Goal: Transaction & Acquisition: Purchase product/service

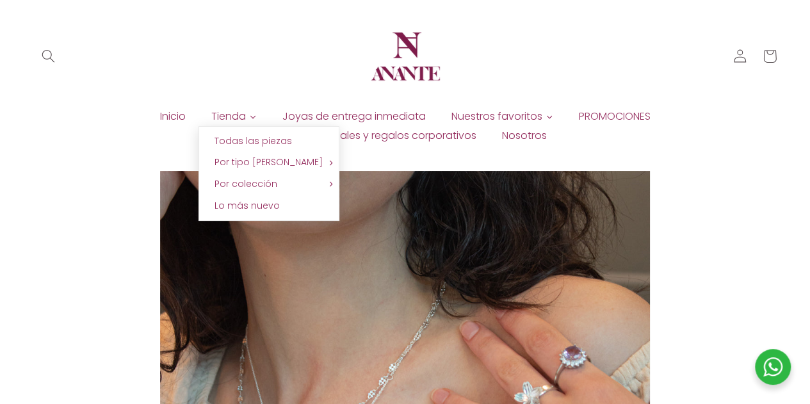
click at [250, 115] on icon at bounding box center [253, 117] width 8 height 8
click at [240, 141] on span "Todas las piezas" at bounding box center [252, 140] width 77 height 13
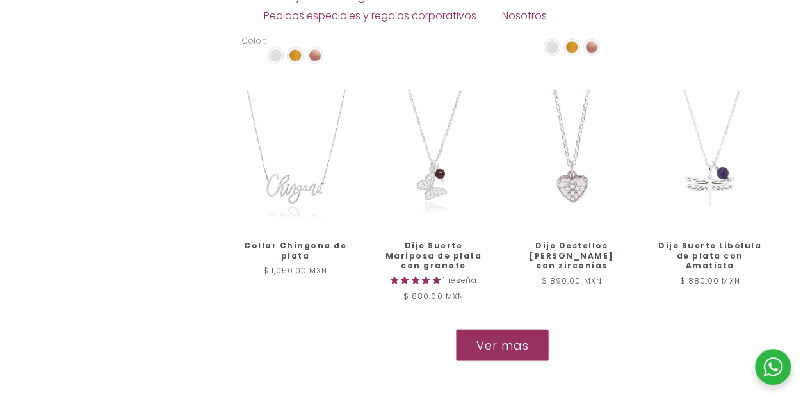
scroll to position [1279, 0]
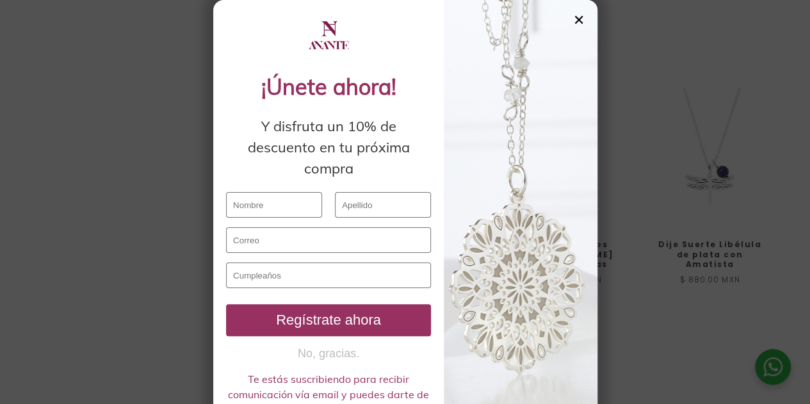
click at [573, 18] on div "✕" at bounding box center [579, 20] width 12 height 14
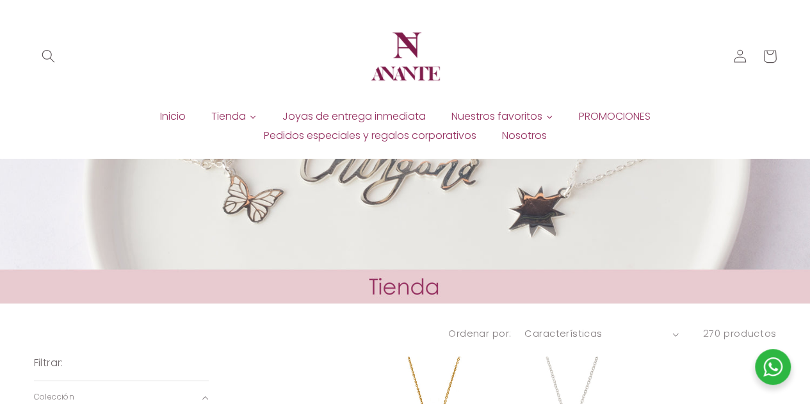
scroll to position [0, 0]
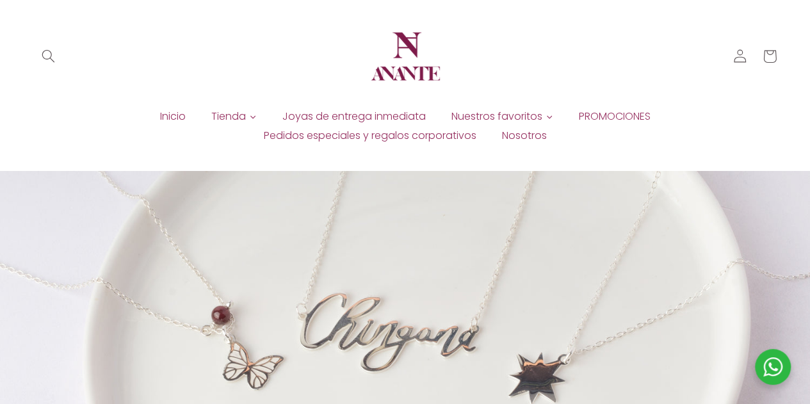
click at [591, 121] on span "PROMOCIONES" at bounding box center [615, 116] width 72 height 14
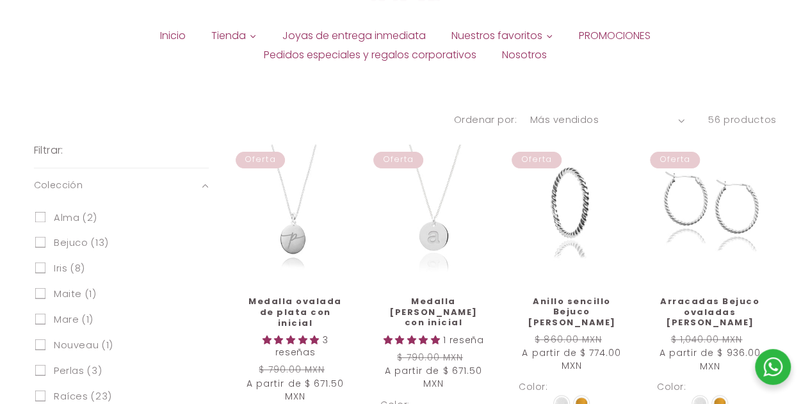
scroll to position [87, 0]
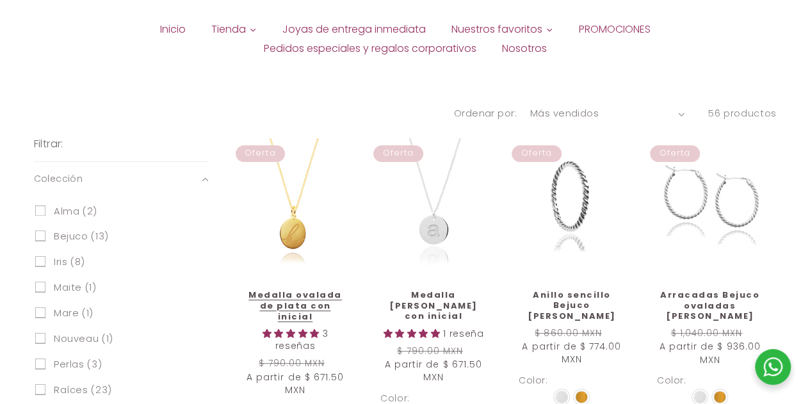
click at [293, 290] on link "Medalla ovalada de plata con inicial" at bounding box center [295, 306] width 106 height 33
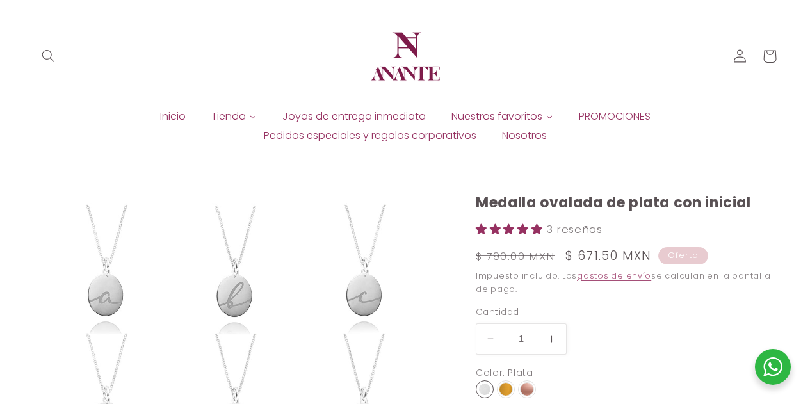
scroll to position [181, 0]
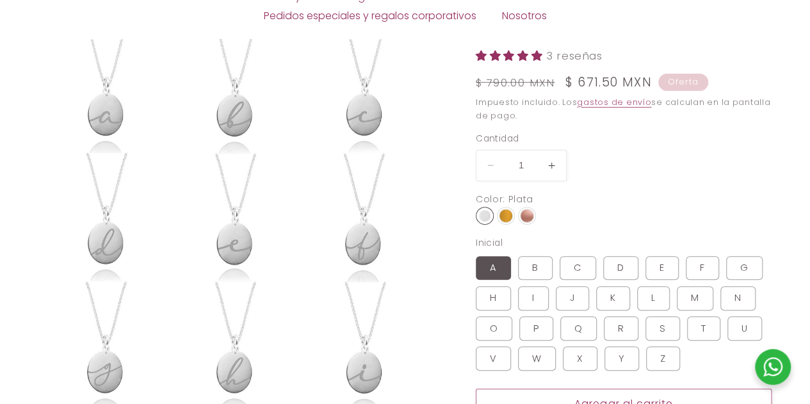
select select "{"isForProduct":true,"id":43663486288026,"title":"Plata / A","available":true,"…"
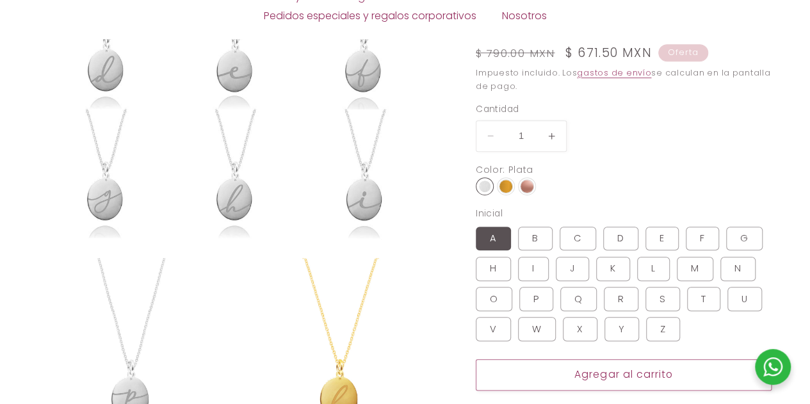
scroll to position [354, 0]
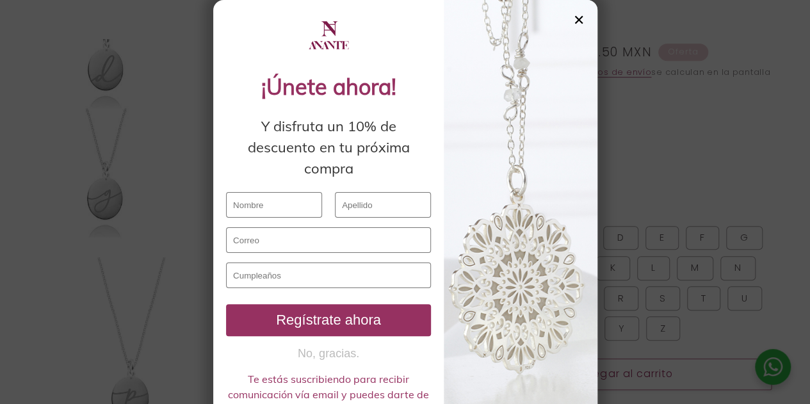
click at [575, 20] on div "✕" at bounding box center [579, 20] width 12 height 14
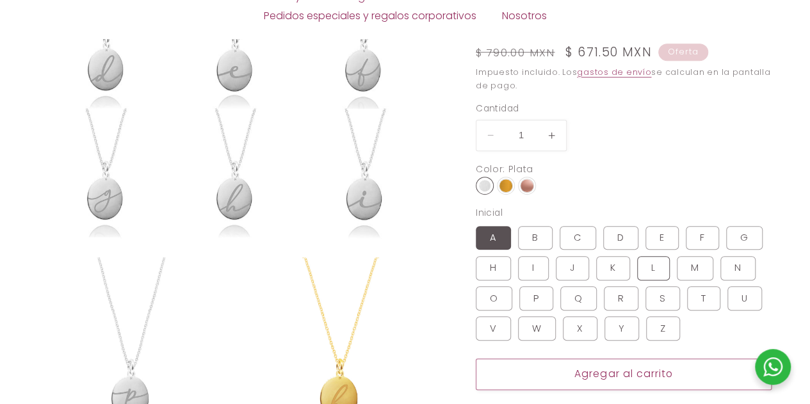
click at [645, 256] on label "L Variante agotada o no disponible" at bounding box center [653, 268] width 33 height 24
click at [637, 254] on input "L Variante agotada o no disponible" at bounding box center [636, 254] width 1 height 1
radio input "true"
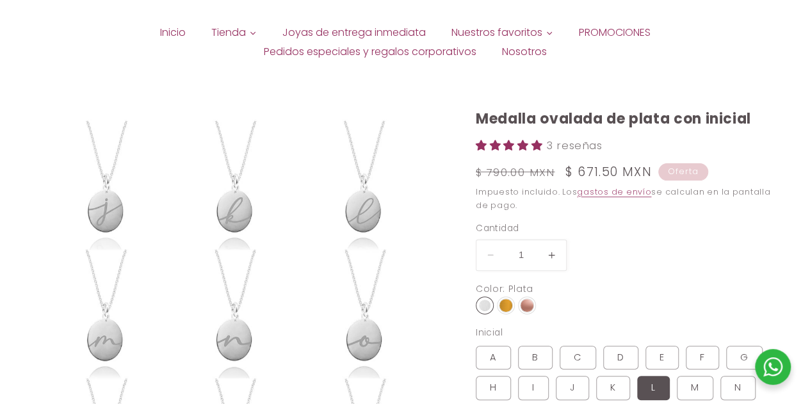
scroll to position [85, 0]
